Goal: Task Accomplishment & Management: Complete application form

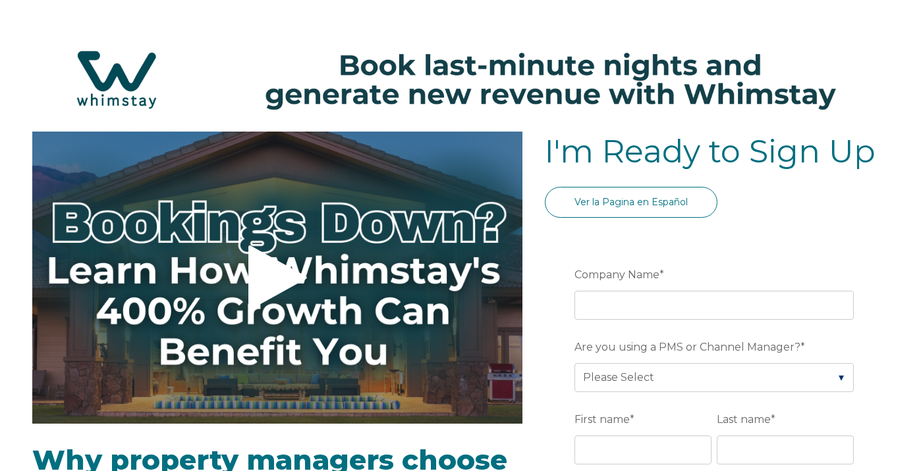
select select "ZA"
select select "Standard"
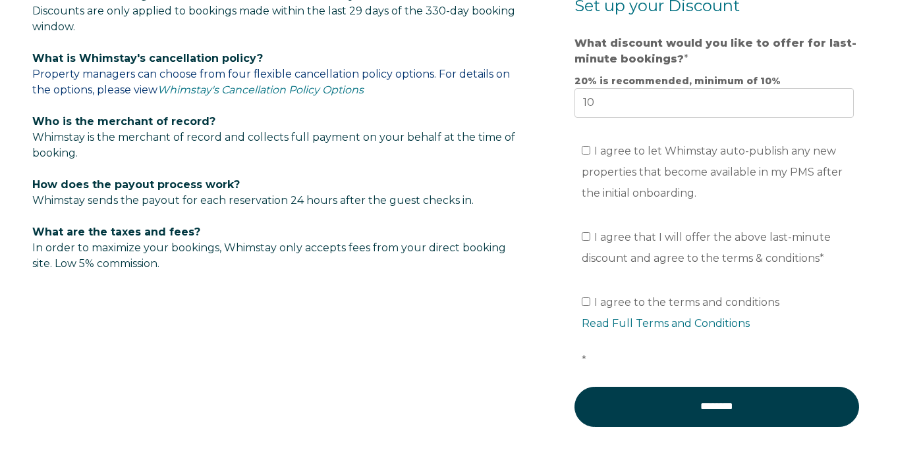
scroll to position [559, 0]
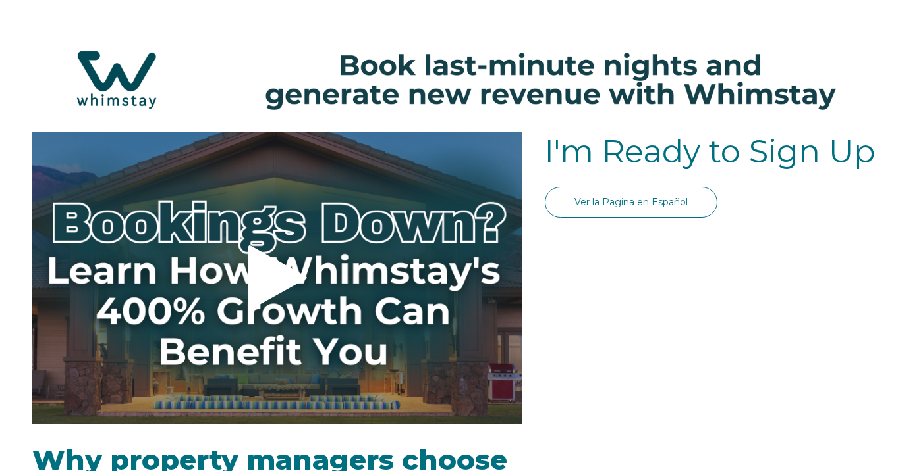
select select "ZA"
select select "Standard"
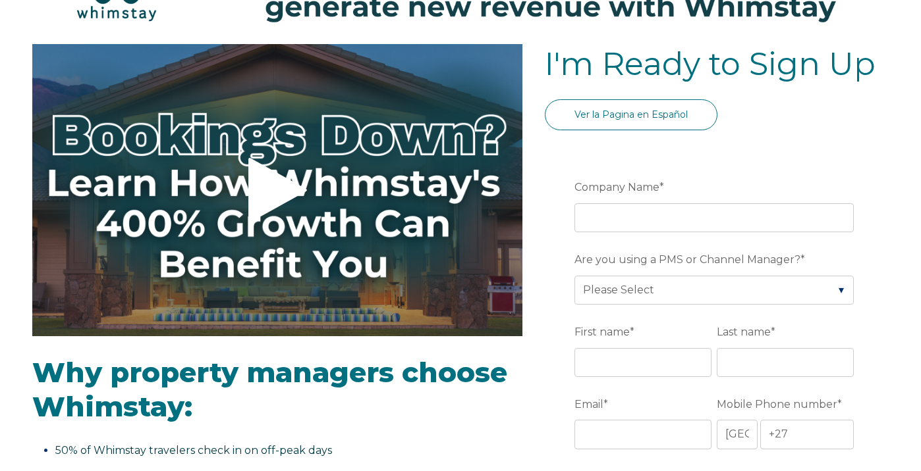
scroll to position [94, 0]
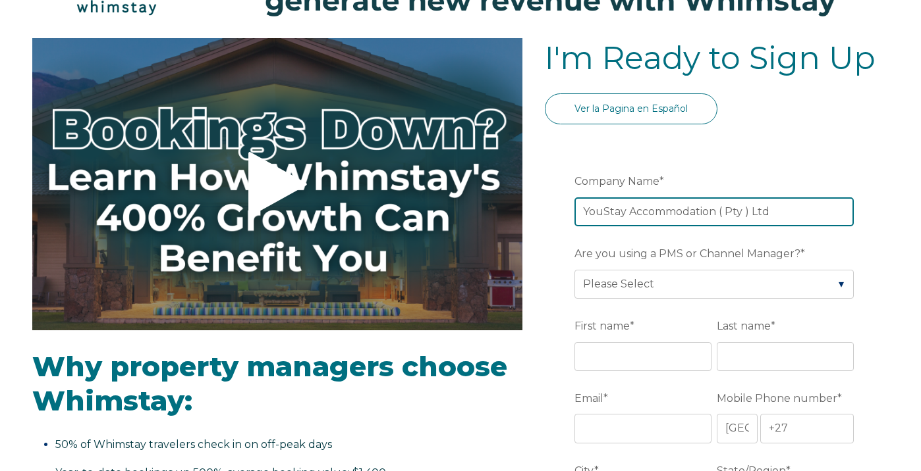
type input "YouStay Accommodation ( Pty ) Ltd"
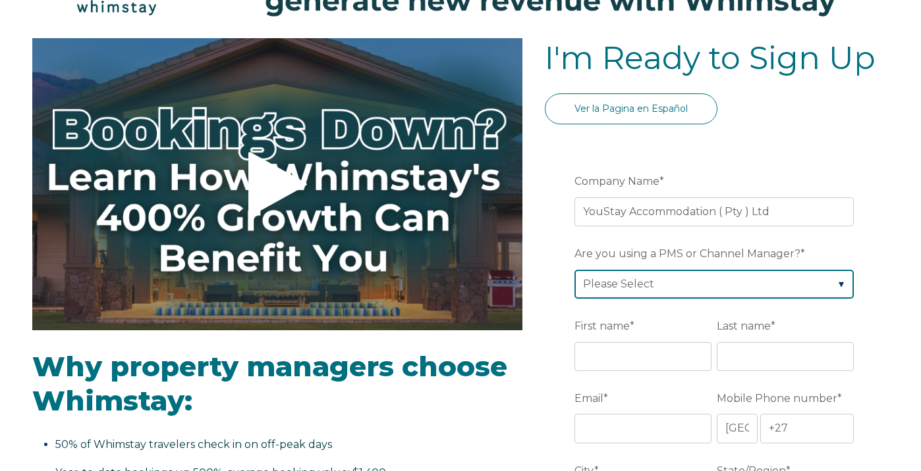
select select "Guesty"
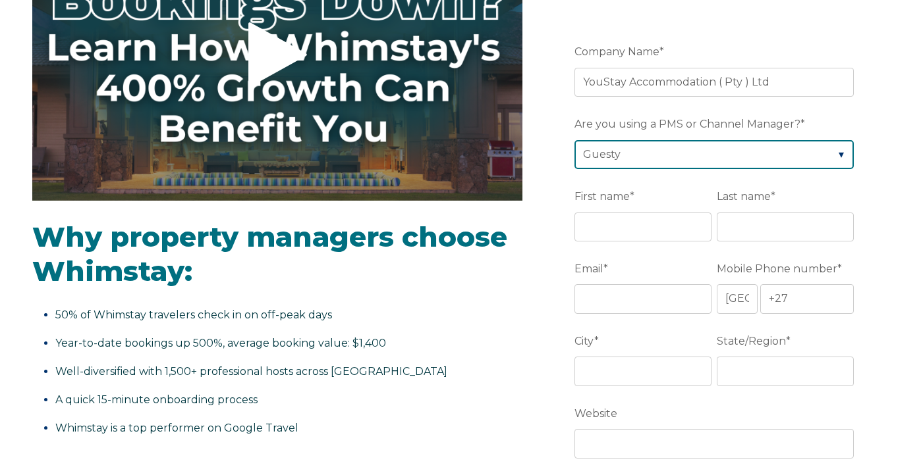
scroll to position [244, 0]
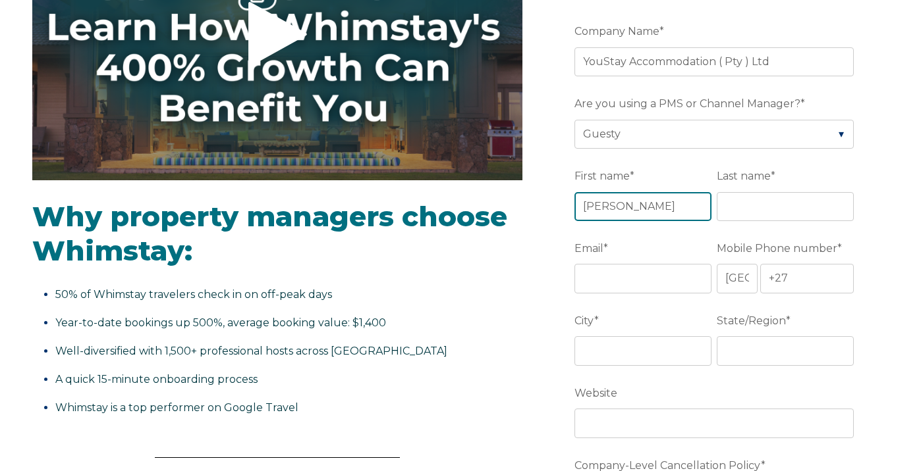
type input "Roxanne"
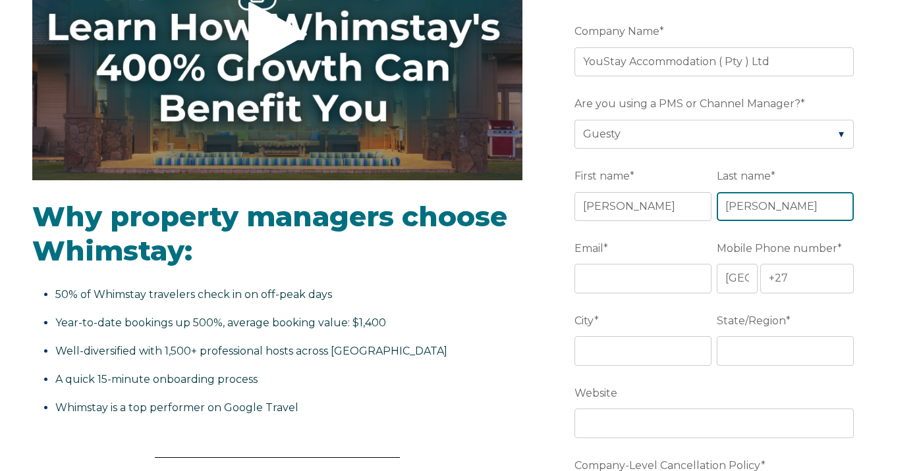
type input "Joubert"
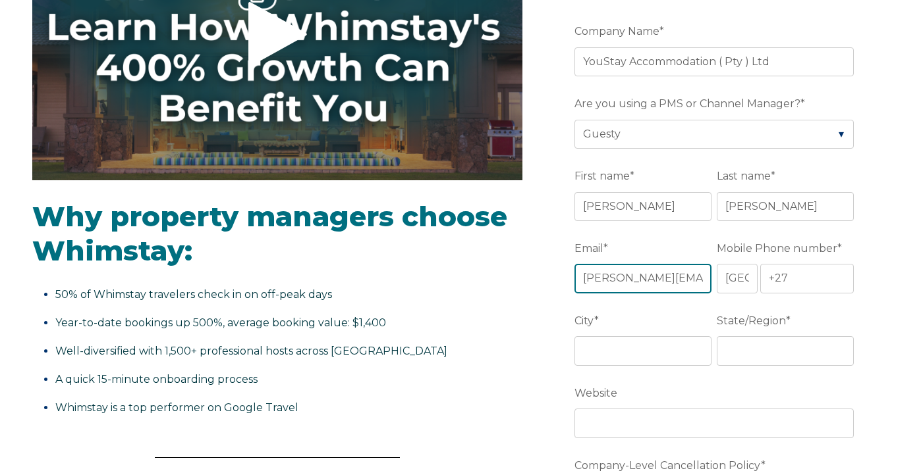
type input "roxanne@youstay.co.za"
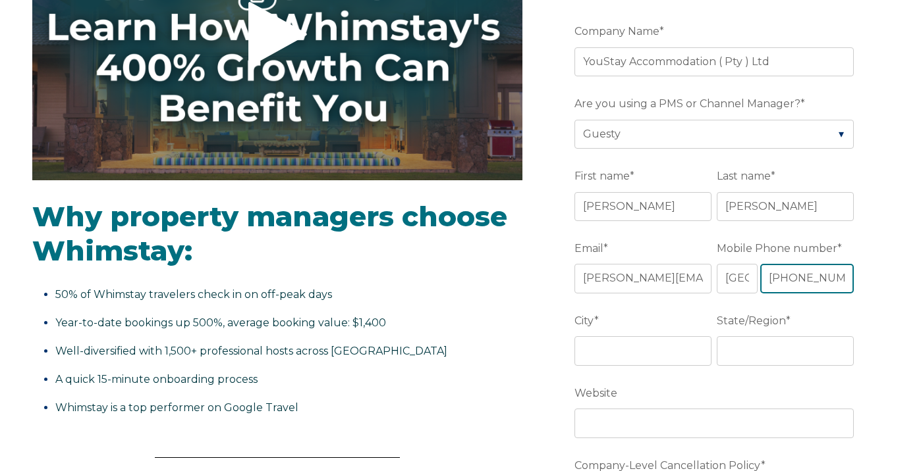
type input "+27 820789597"
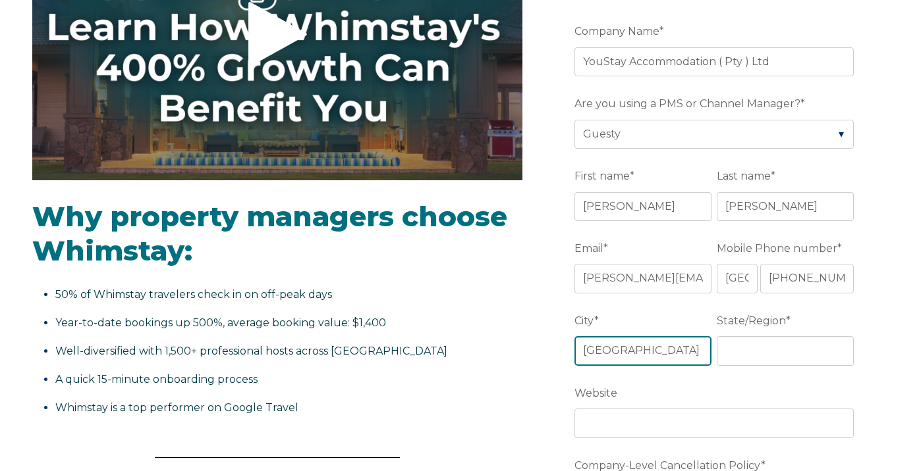
type input "Cape Town"
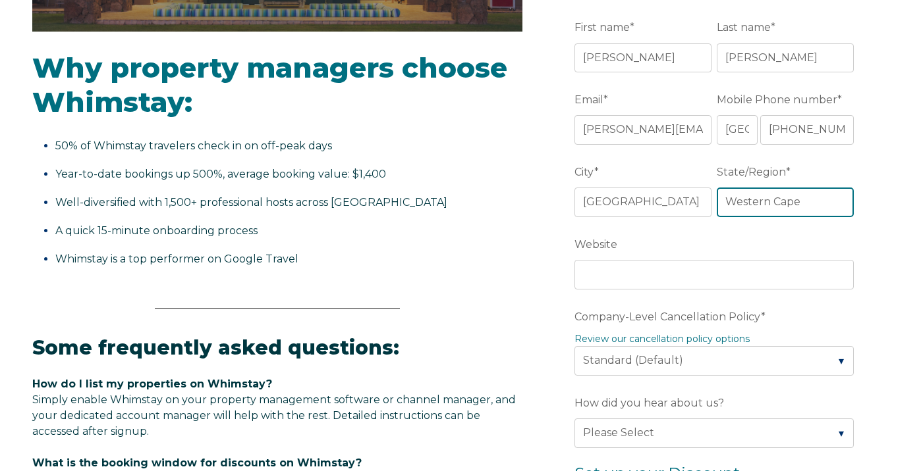
scroll to position [410, 0]
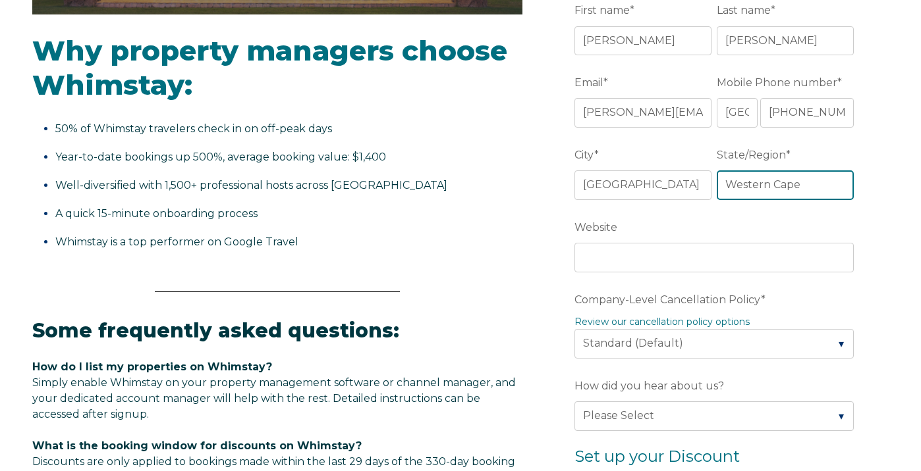
type input "Western Cape"
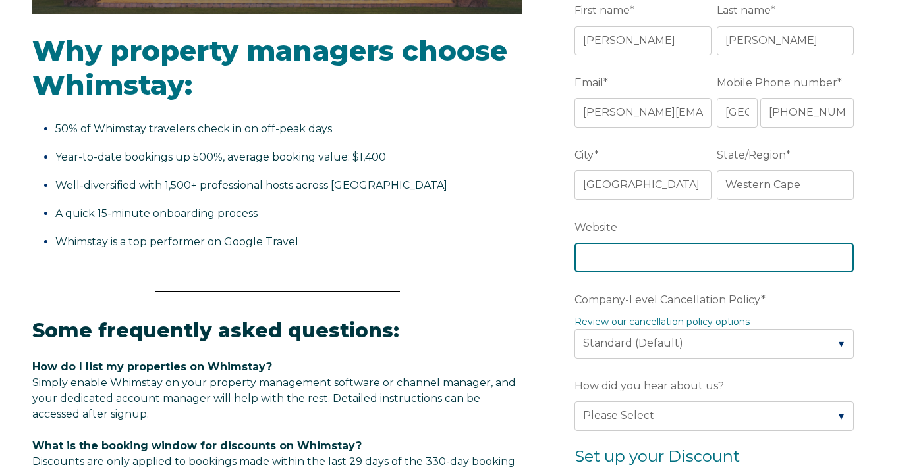
click at [695, 258] on input "Website" at bounding box center [713, 257] width 279 height 29
type input "www.youstay.co.za"
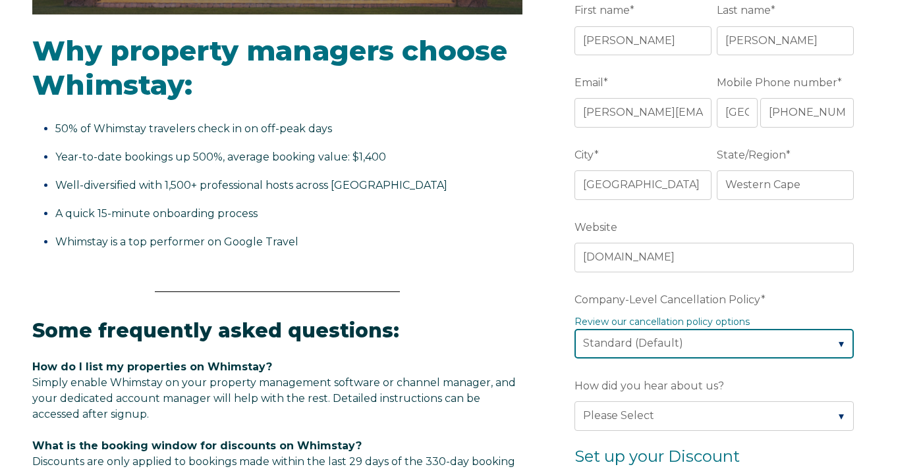
select select "Moderate"
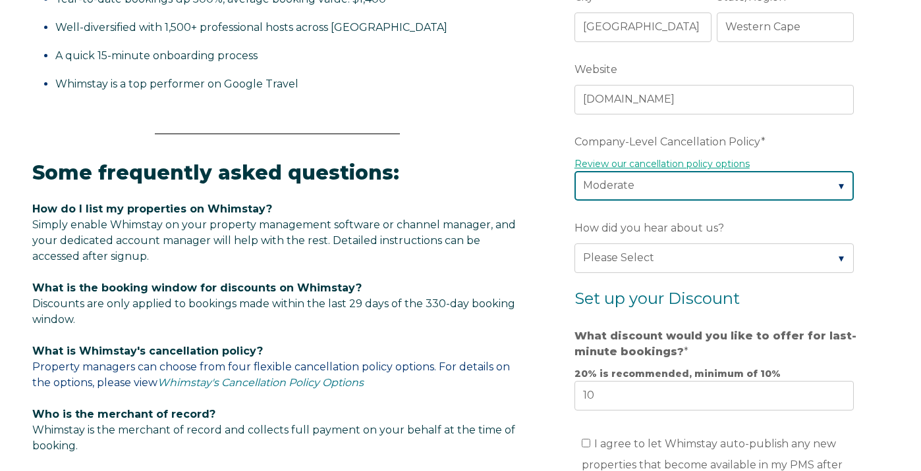
scroll to position [628, 0]
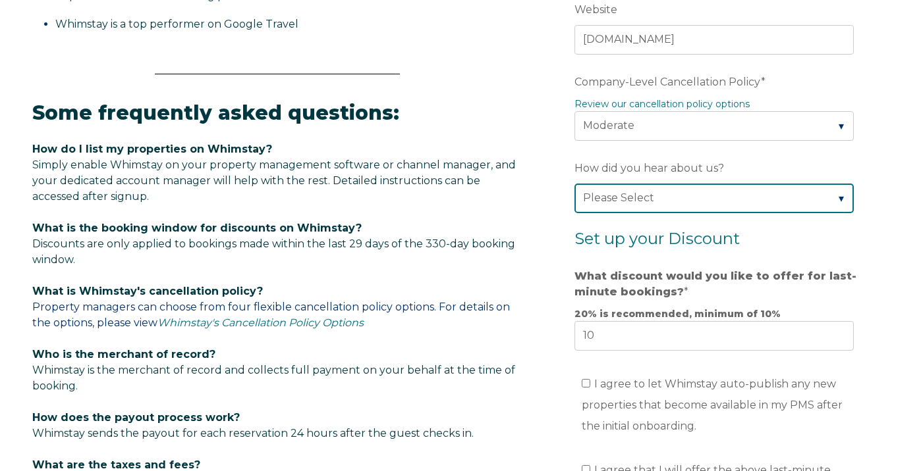
select select "Other"
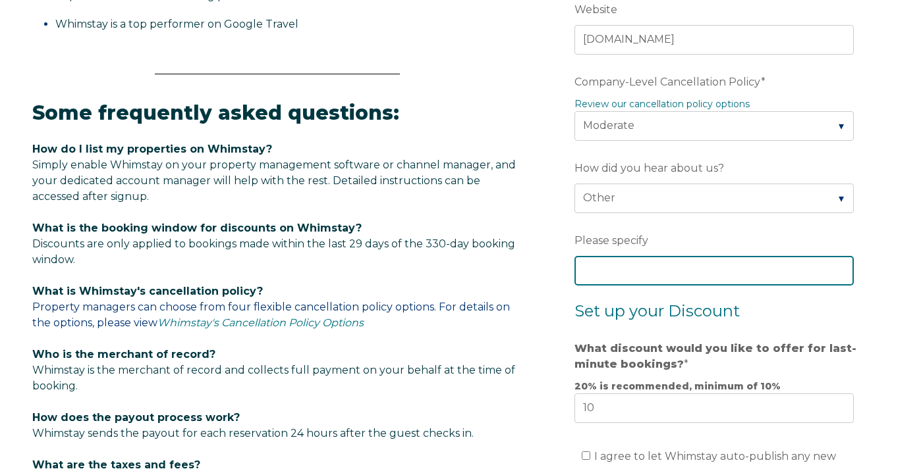
click at [691, 270] on input "Please specify" at bounding box center [713, 270] width 279 height 29
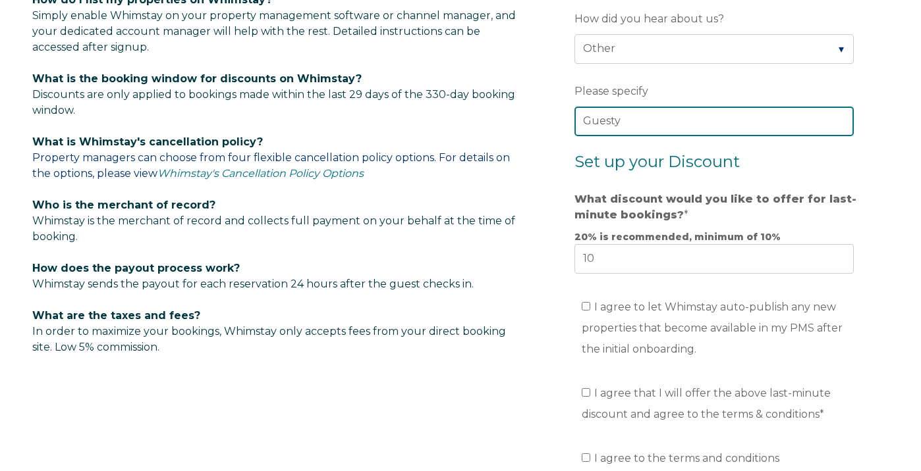
scroll to position [778, 0]
type input "Guesty"
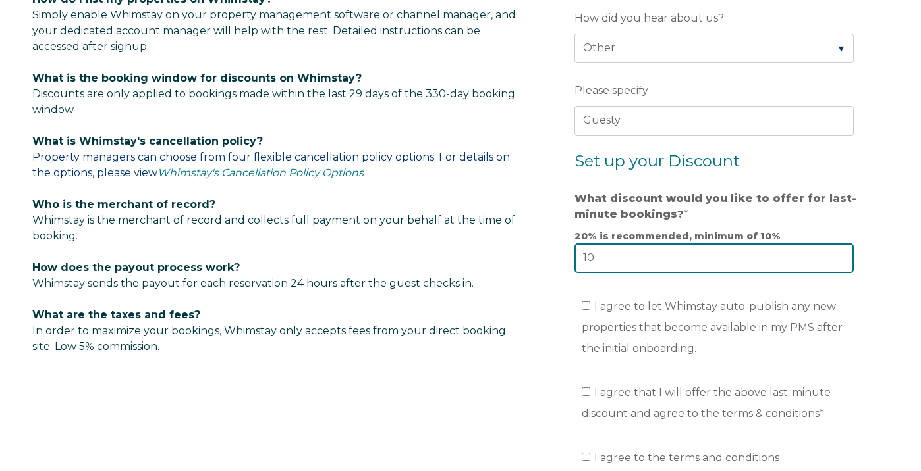
click at [754, 261] on input "10" at bounding box center [713, 258] width 279 height 29
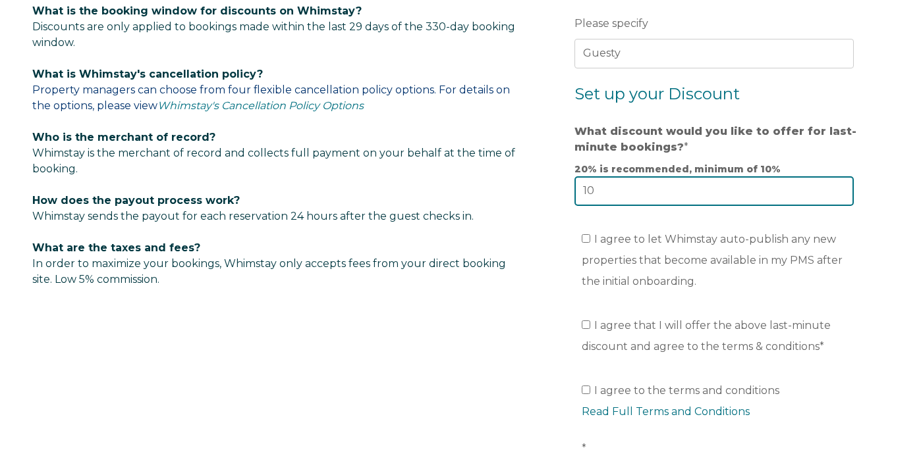
scroll to position [851, 0]
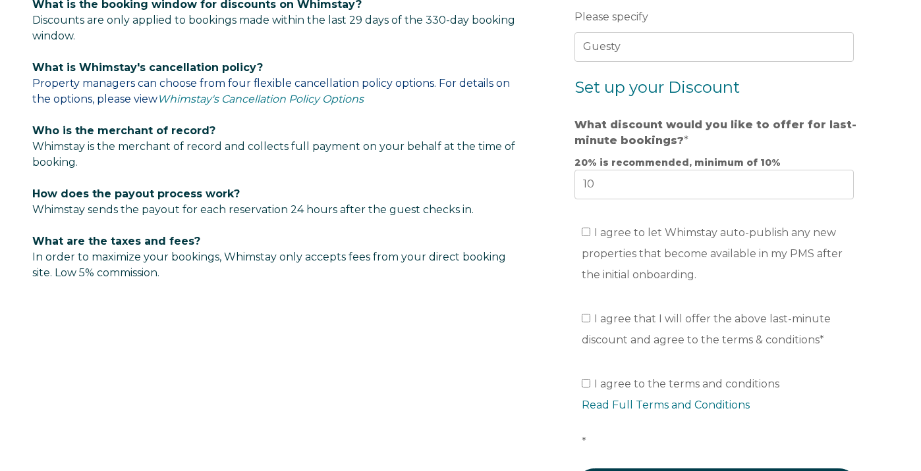
click at [588, 236] on input "I agree to let Whimstay auto-publish any new properties that become available i…" at bounding box center [585, 232] width 9 height 9
checkbox input "true"
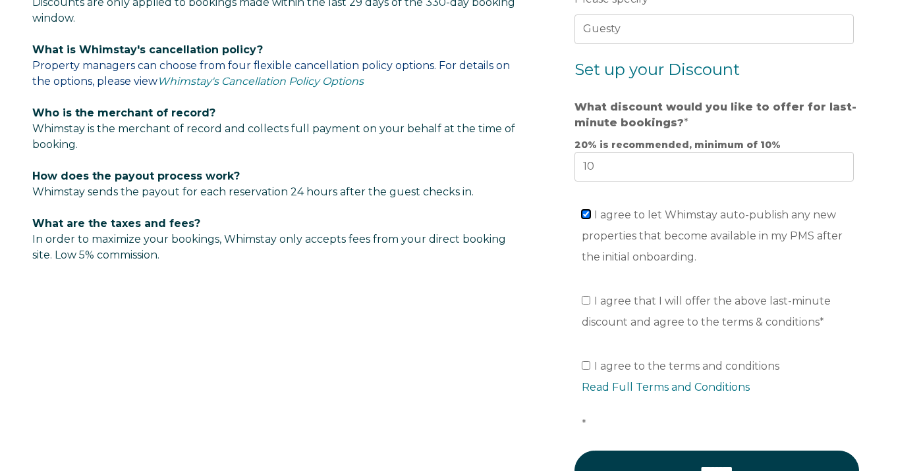
scroll to position [872, 0]
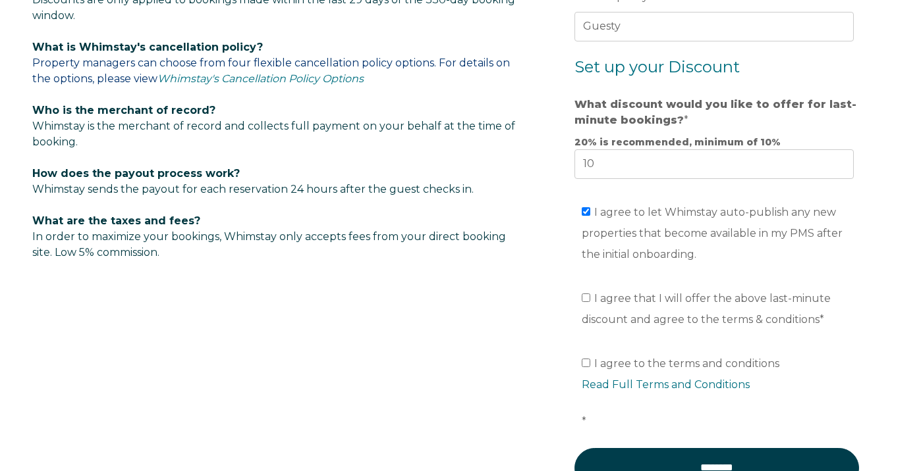
click at [583, 302] on input "I agree that I will offer the above last-minute discount and agree to the terms…" at bounding box center [585, 298] width 9 height 9
checkbox input "true"
click at [587, 365] on input "I agree to the terms and conditions Read Full Terms and Conditions *" at bounding box center [585, 363] width 9 height 9
checkbox input "true"
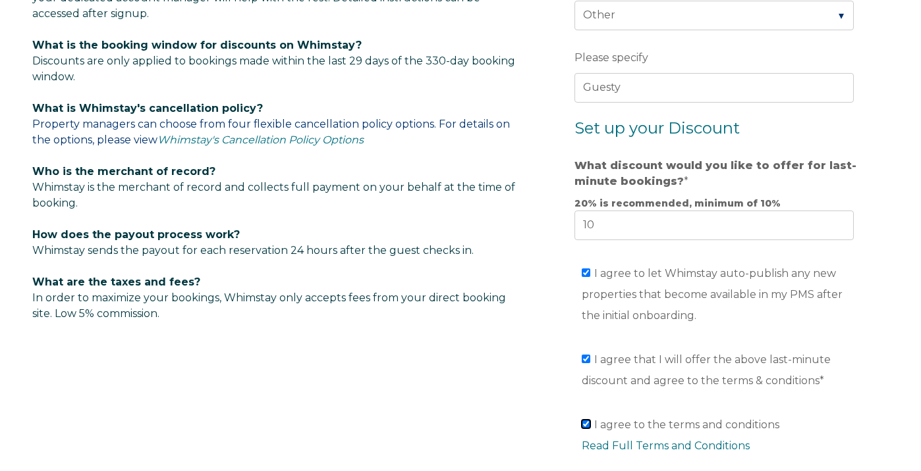
scroll to position [815, 0]
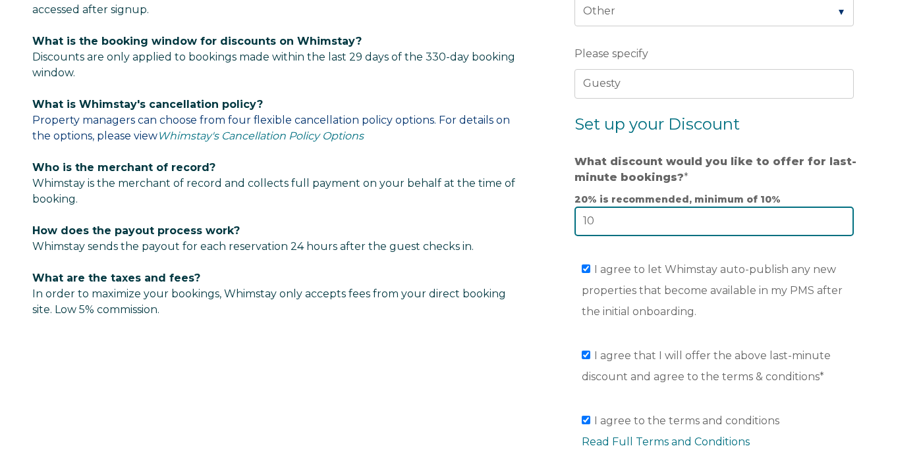
click at [606, 223] on input "10" at bounding box center [713, 221] width 279 height 29
type input "1"
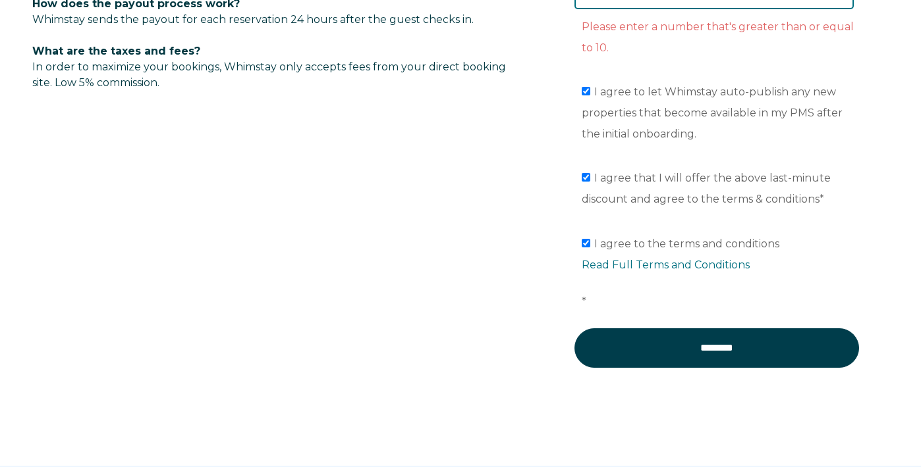
scroll to position [1050, 0]
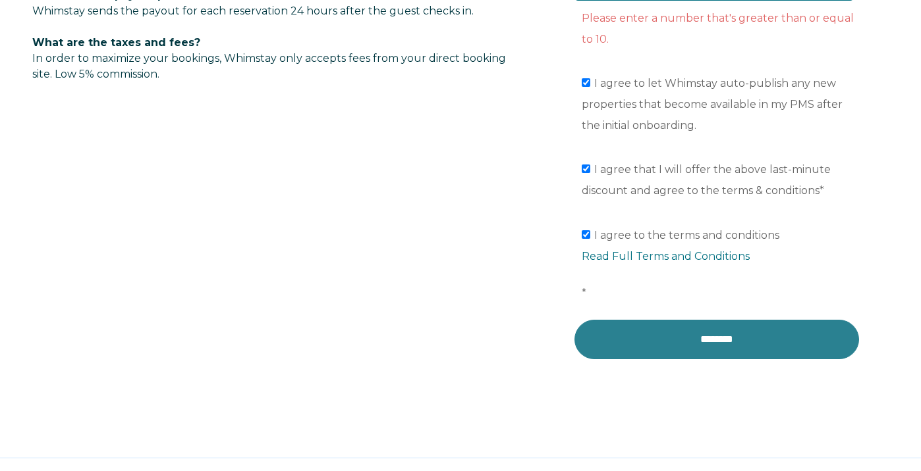
type input "5"
click at [736, 349] on input "********" at bounding box center [716, 340] width 284 height 40
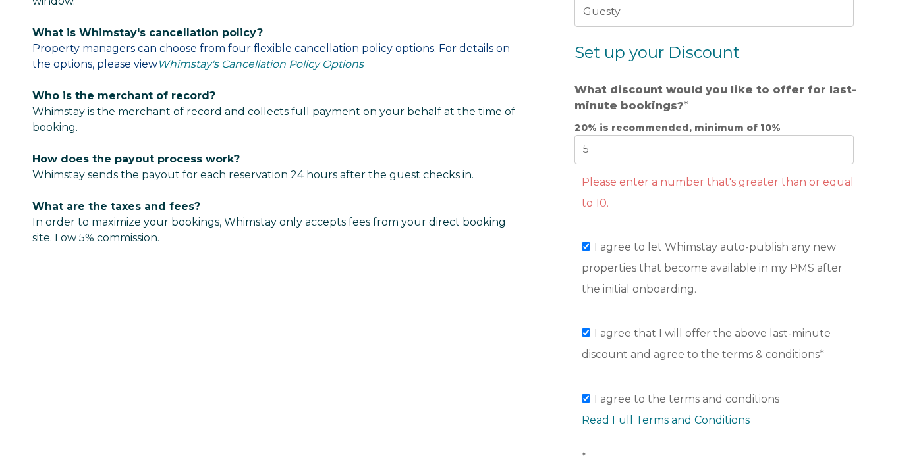
scroll to position [754, 0]
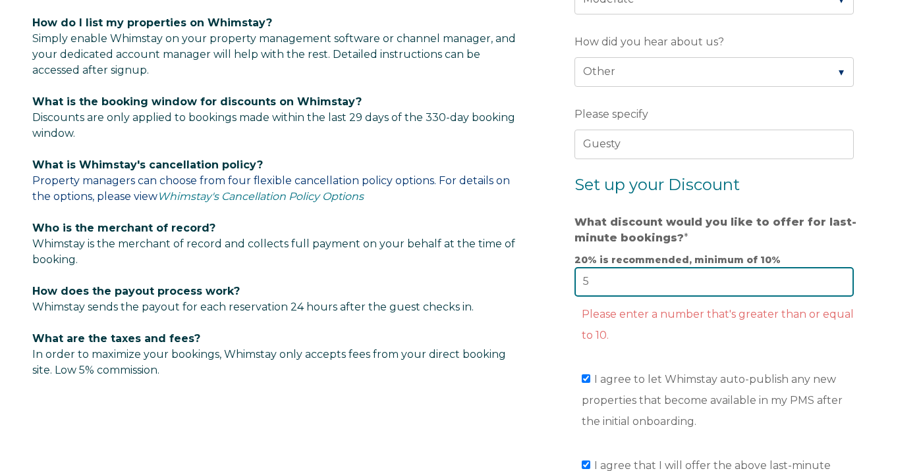
click at [624, 282] on input "5" at bounding box center [713, 281] width 279 height 29
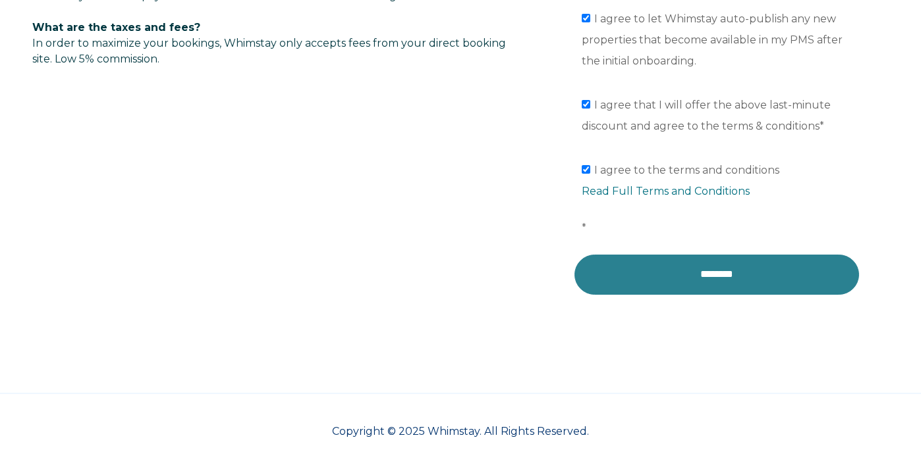
scroll to position [1068, 0]
type input "10"
click at [715, 284] on input "********" at bounding box center [716, 275] width 284 height 40
click at [679, 282] on input "********" at bounding box center [716, 275] width 284 height 40
click at [674, 273] on input "********" at bounding box center [716, 275] width 284 height 40
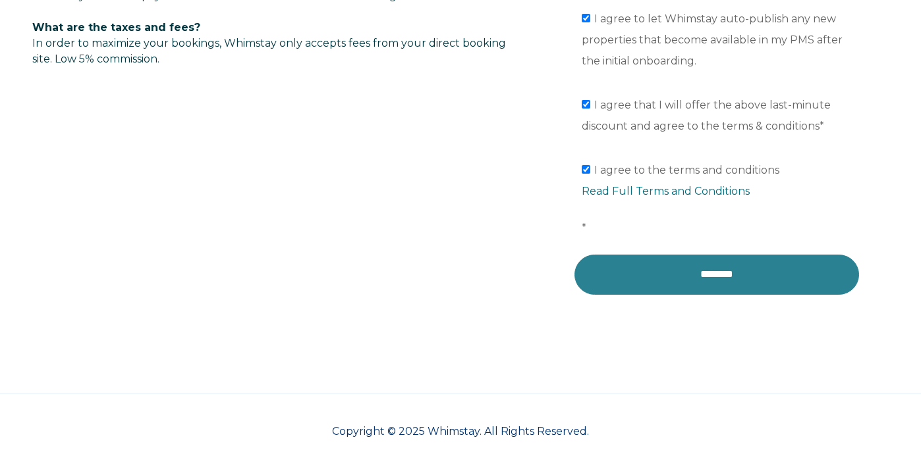
click at [641, 271] on input "********" at bounding box center [716, 275] width 284 height 40
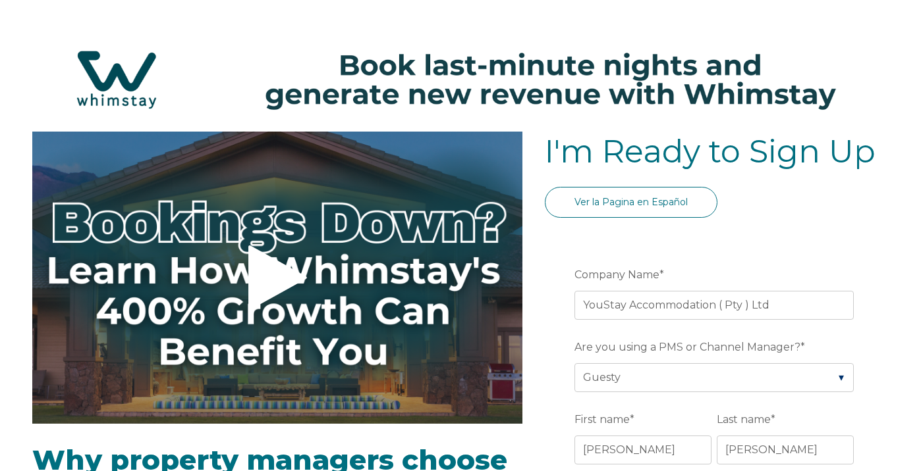
scroll to position [0, 0]
